Goal: Task Accomplishment & Management: Complete application form

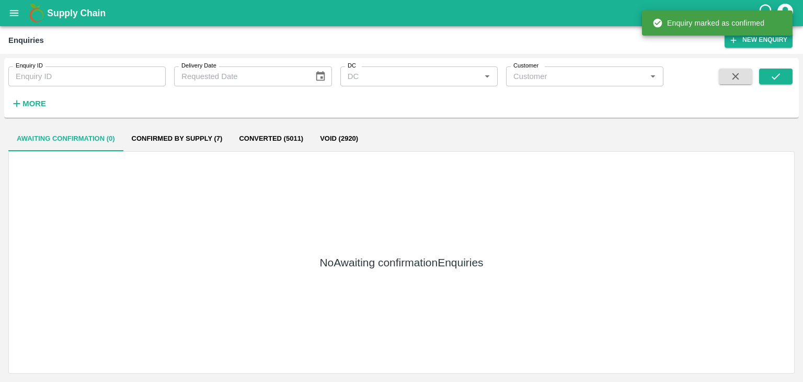
click at [771, 78] on icon "submit" at bounding box center [775, 76] width 11 height 11
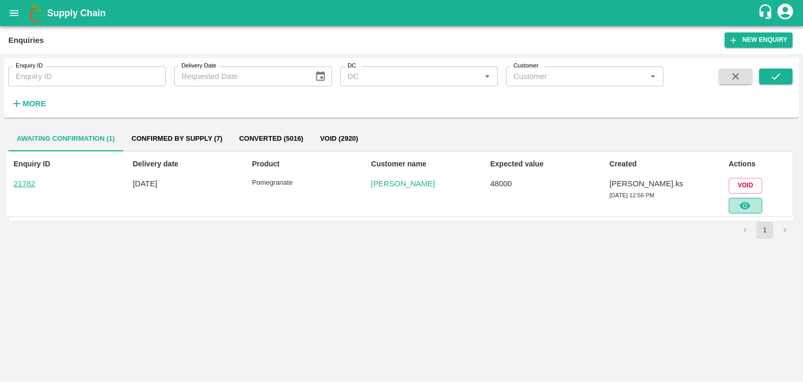
click at [759, 207] on button "button" at bounding box center [745, 206] width 33 height 16
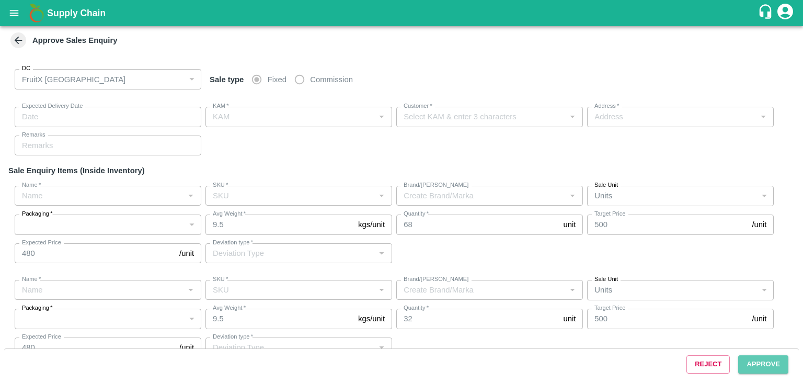
click at [778, 365] on button "Approve" at bounding box center [763, 364] width 50 height 18
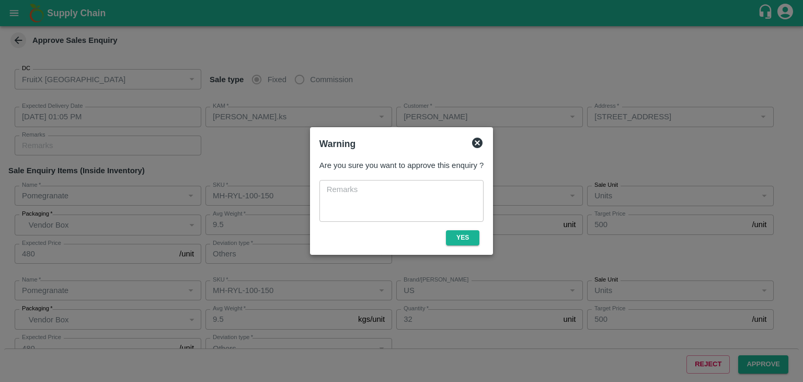
type input "[DATE] 01:05 PM"
type input "[PERSON_NAME].ks"
type input "[PERSON_NAME]"
type input "[STREET_ADDRESS]"
type input "Pomegranate"
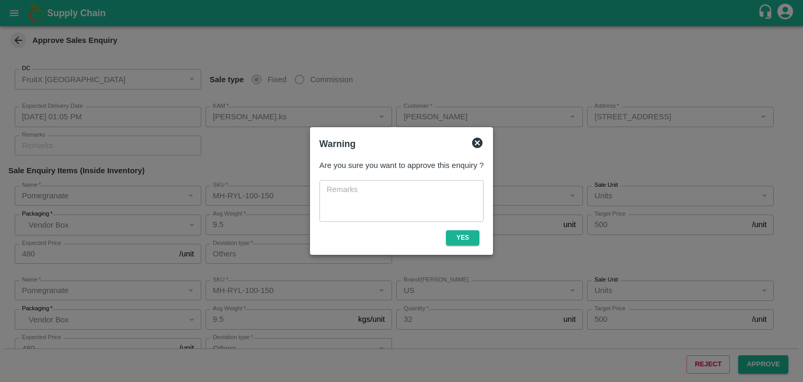
type input "MH-RYL-100-150"
type input "RBL"
type input "Others"
type input "Pomegranate"
type input "MH-RYL-100-150"
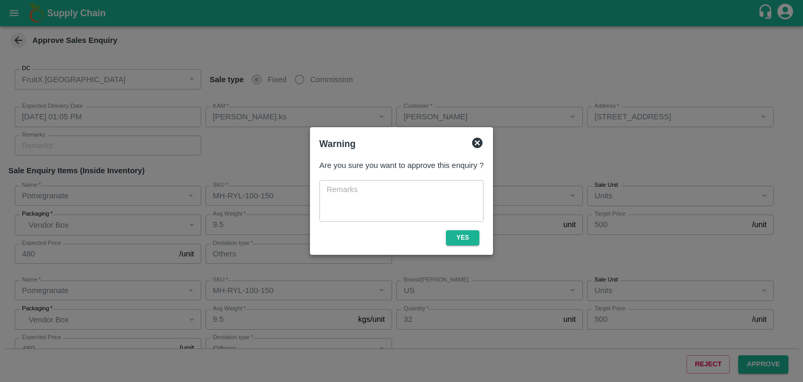
type input "US"
type input "Others"
click at [446, 239] on button "Yes" at bounding box center [462, 237] width 33 height 15
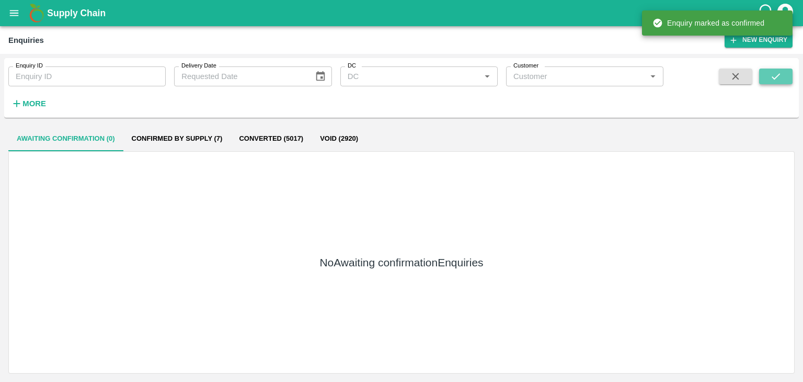
click at [778, 84] on button "submit" at bounding box center [775, 76] width 33 height 16
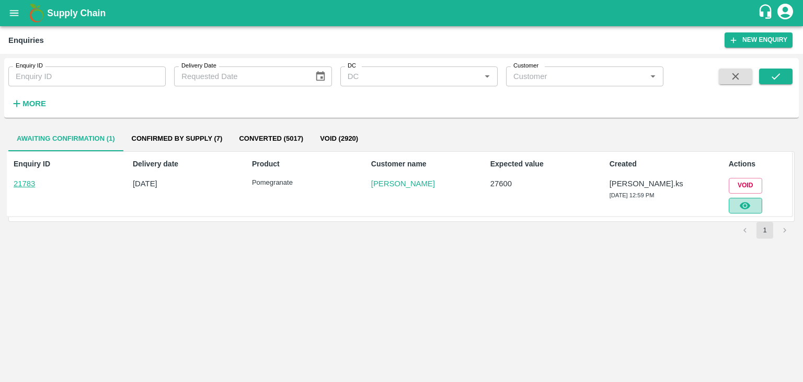
click at [749, 210] on icon "button" at bounding box center [744, 205] width 11 height 11
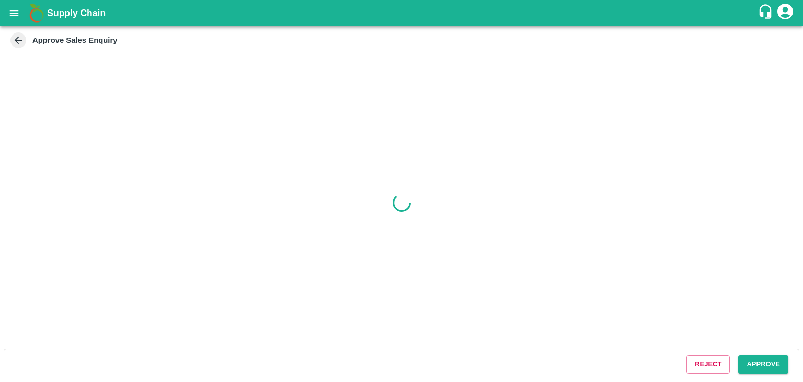
click at [764, 364] on button "Approve" at bounding box center [763, 364] width 50 height 18
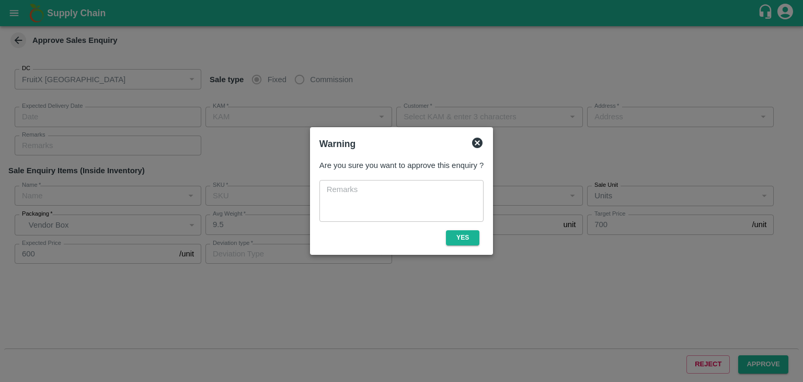
type input "[DATE] 01:05 PM"
type input "[PERSON_NAME].ks"
type input "[PERSON_NAME]"
type input "[GEOGRAPHIC_DATA] , [GEOGRAPHIC_DATA], [GEOGRAPHIC_DATA] , [GEOGRAPHIC_DATA], […"
type input "Pomegranate"
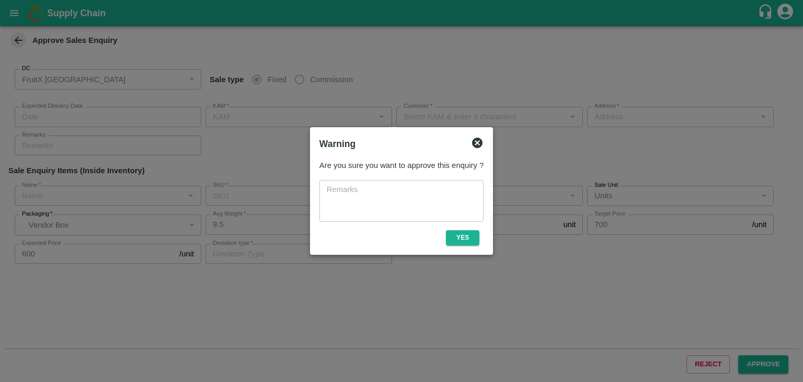
type input "KA-PRM-100-150"
type input "GL"
type input "Others"
click at [462, 237] on button "Yes" at bounding box center [462, 237] width 33 height 15
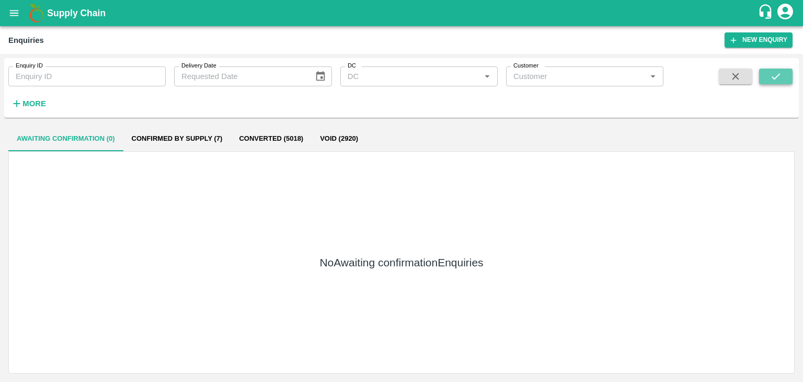
click at [768, 70] on button "submit" at bounding box center [775, 76] width 33 height 16
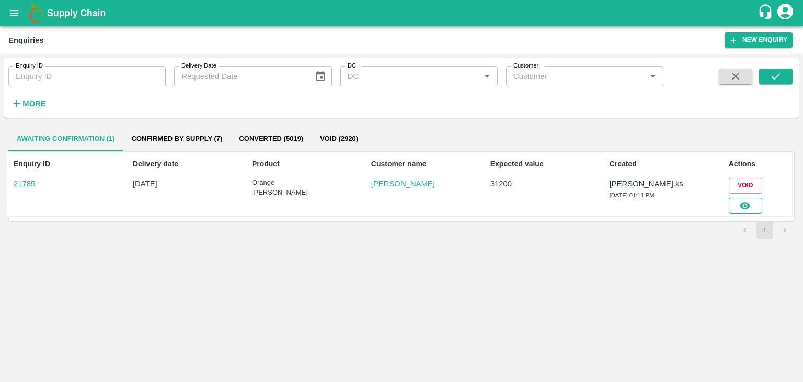
click at [746, 205] on icon "button" at bounding box center [745, 205] width 10 height 7
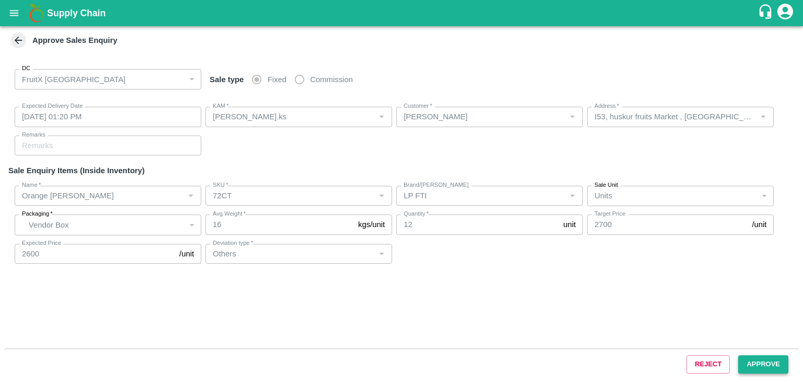
type input "[DATE] 01:20 PM"
type input "[PERSON_NAME].ks"
type input "[PERSON_NAME]"
type input "I53, huskur fruits Market , [GEOGRAPHIC_DATA] , [GEOGRAPHIC_DATA] , [GEOGRAPHIC…"
type input "Orange [PERSON_NAME]"
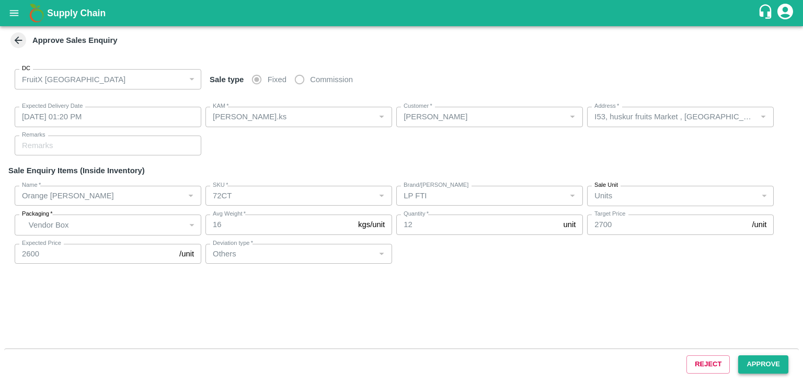
type input "72CT"
type input "LP FTI"
type input "Others"
click at [760, 358] on button "Approve" at bounding box center [763, 364] width 50 height 18
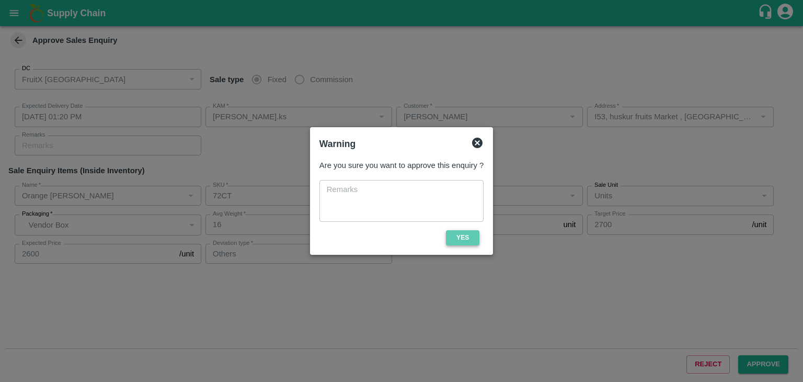
click at [468, 238] on button "Yes" at bounding box center [462, 237] width 33 height 15
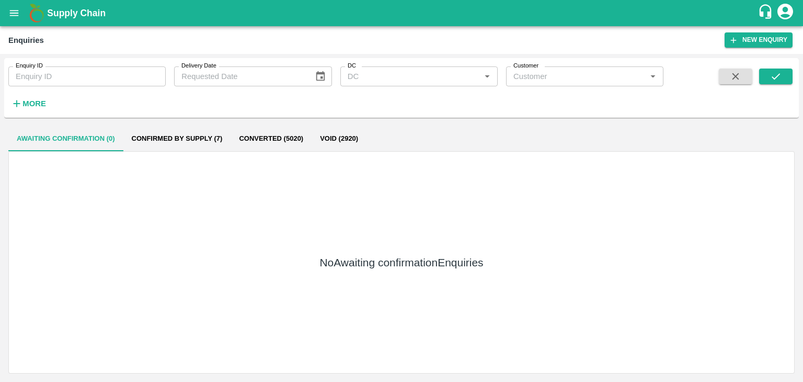
click at [625, 173] on div "No Awaiting confirmation Enquiries" at bounding box center [401, 262] width 786 height 222
click at [646, 203] on div "No Awaiting confirmation Enquiries" at bounding box center [401, 262] width 786 height 222
click at [770, 76] on icon "submit" at bounding box center [775, 76] width 11 height 11
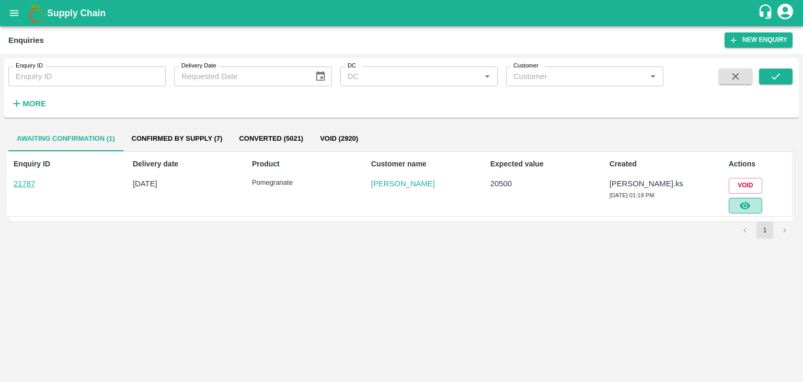
click at [746, 198] on button "button" at bounding box center [745, 206] width 33 height 16
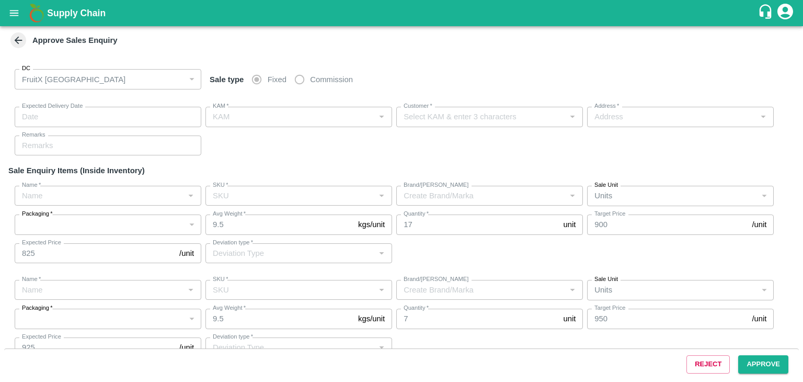
type input "[DATE] 01:20 PM"
type input "[PERSON_NAME].ks"
type input "[PERSON_NAME]"
type input "I53, huskur fruits Market , [GEOGRAPHIC_DATA] , [GEOGRAPHIC_DATA] , [GEOGRAPHIC…"
type input "Pomegranate"
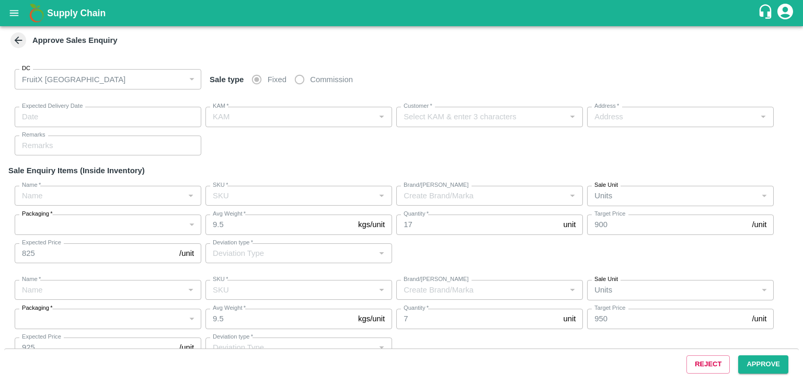
type input "MH-RYL-250-300"
type input "RBL"
type input "Others"
type input "Pomegranate"
type input "MH-RYL-300-350"
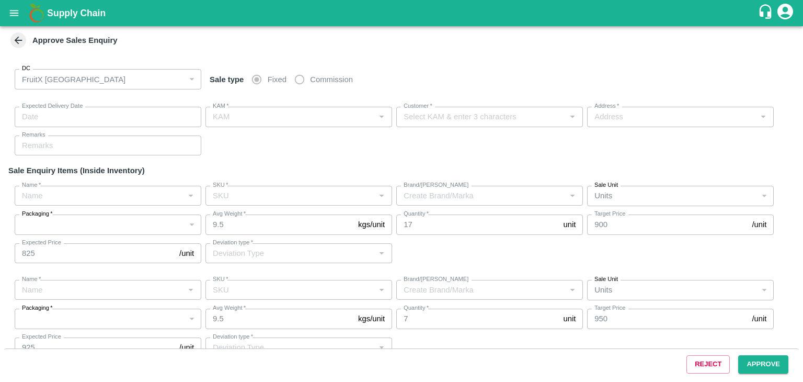
type input "RBL"
type input "Others"
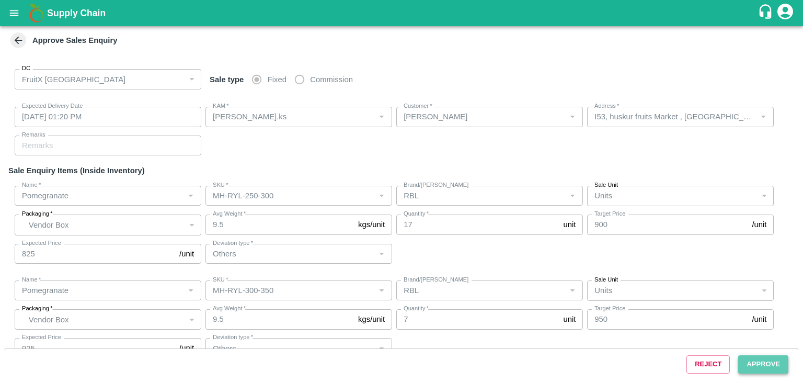
click at [765, 366] on button "Approve" at bounding box center [763, 364] width 50 height 18
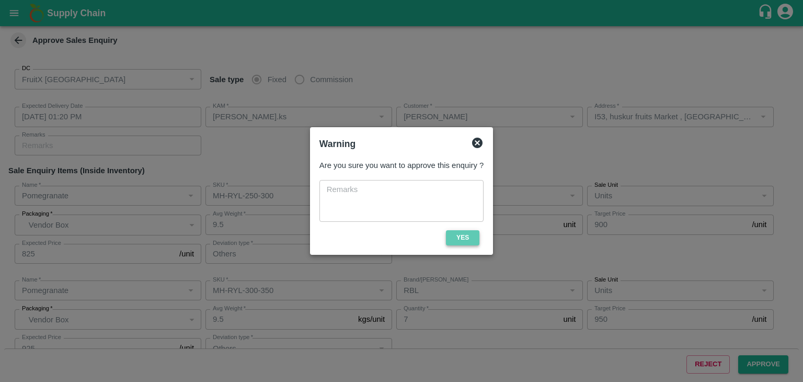
click at [466, 241] on button "Yes" at bounding box center [462, 237] width 33 height 15
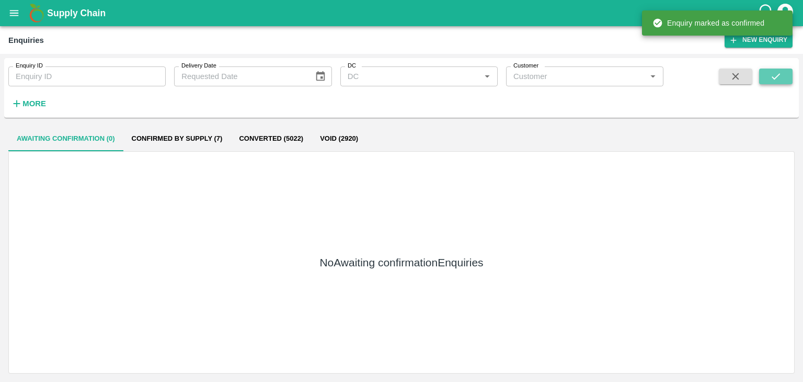
click at [780, 74] on icon "submit" at bounding box center [775, 76] width 11 height 11
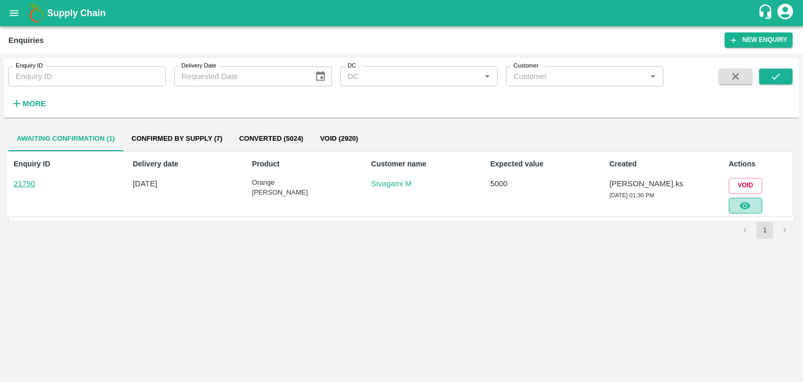
click at [748, 204] on icon "button" at bounding box center [745, 205] width 10 height 7
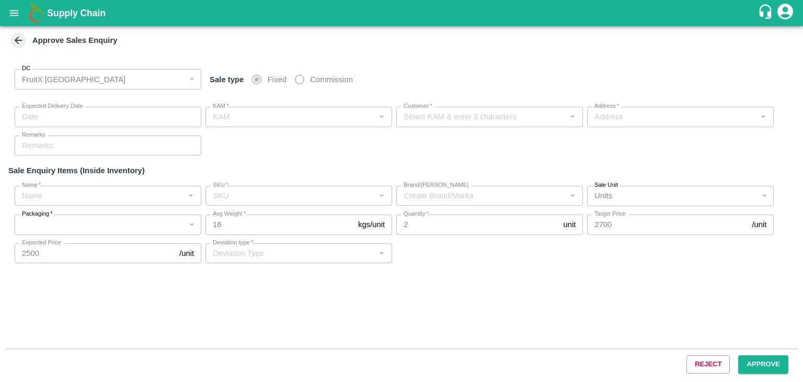
type input "[DATE] 01:40 PM"
type input "[PERSON_NAME].ks"
type input "Sivagami M"
type input "huskur fruits Market -i53 , [GEOGRAPHIC_DATA] , [GEOGRAPHIC_DATA], [GEOGRAPHIC_…"
type input "Orange [PERSON_NAME]"
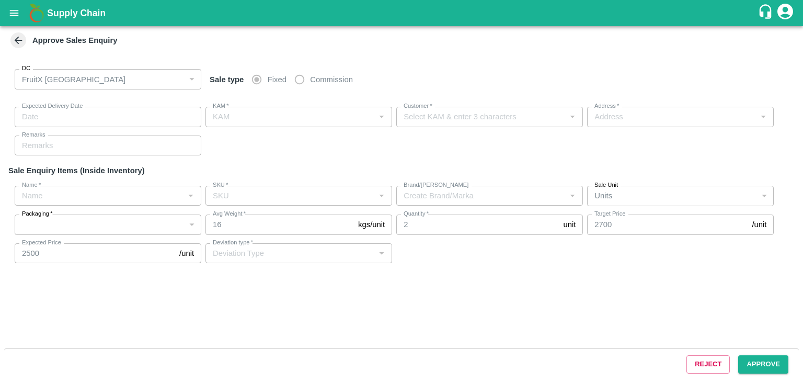
type input "72CT"
type input "LP FTI"
type input "Others"
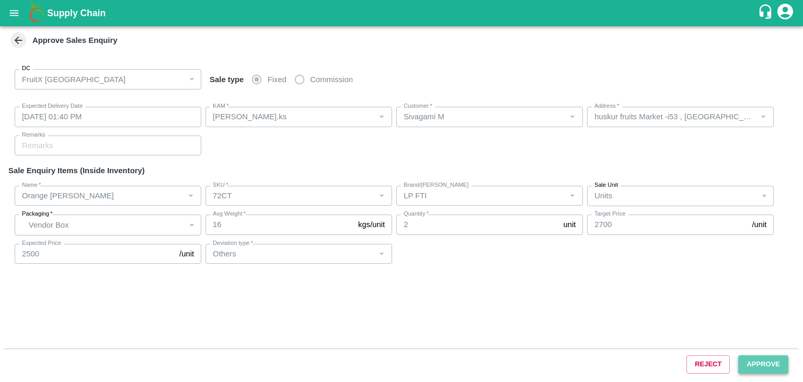
click at [759, 365] on button "Approve" at bounding box center [763, 364] width 50 height 18
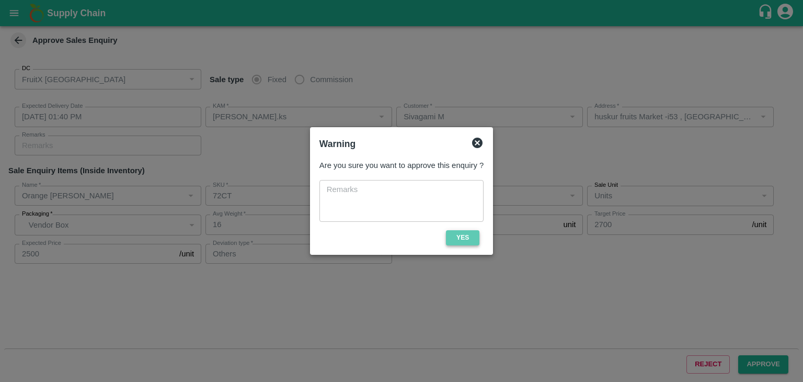
click at [466, 236] on button "Yes" at bounding box center [462, 237] width 33 height 15
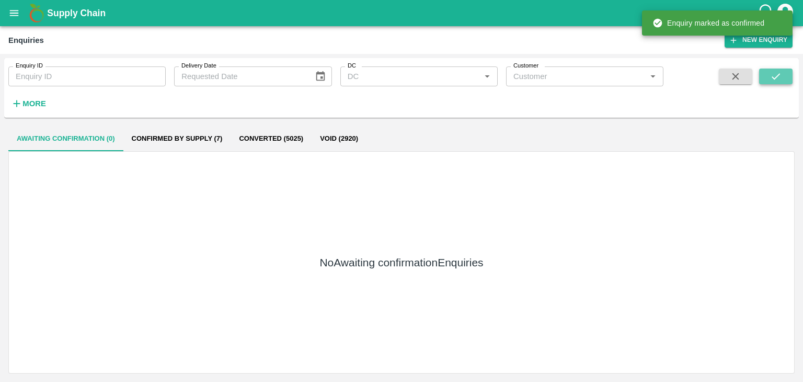
click at [790, 77] on button "submit" at bounding box center [775, 76] width 33 height 16
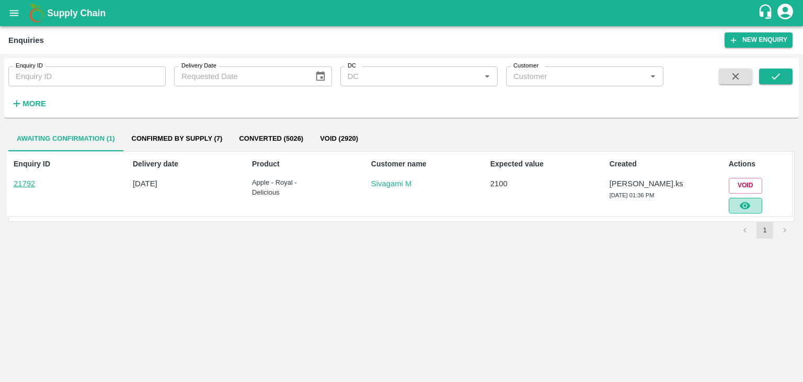
click at [746, 212] on button "button" at bounding box center [745, 206] width 33 height 16
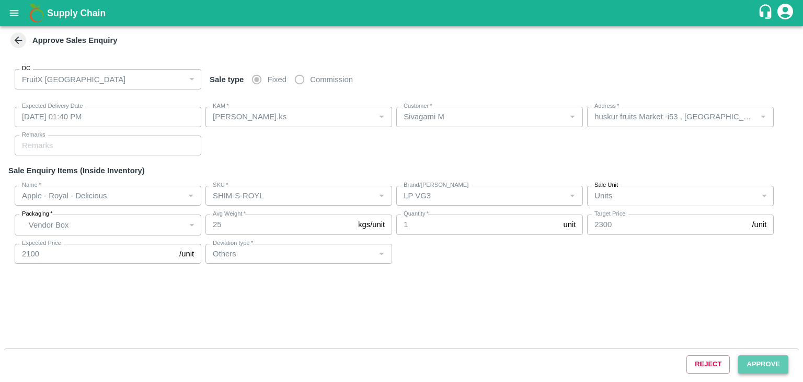
click at [767, 368] on button "Approve" at bounding box center [763, 364] width 50 height 18
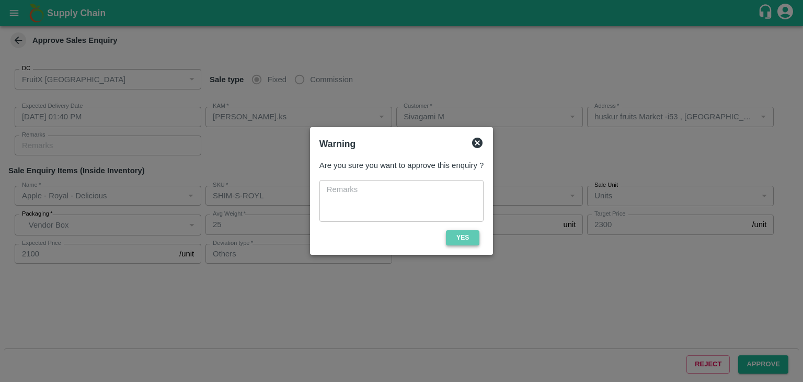
click at [449, 233] on button "Yes" at bounding box center [462, 237] width 33 height 15
